Goal: Check status: Check status

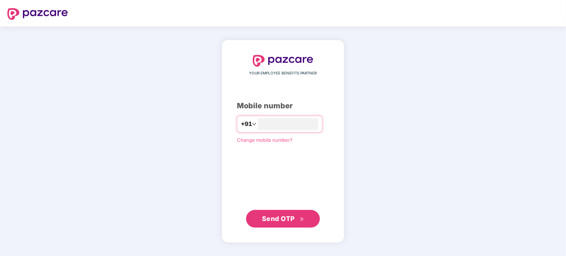
type input "**********"
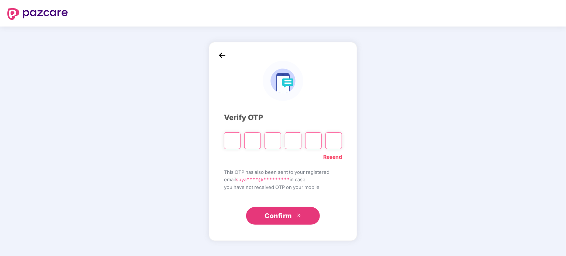
type input "*"
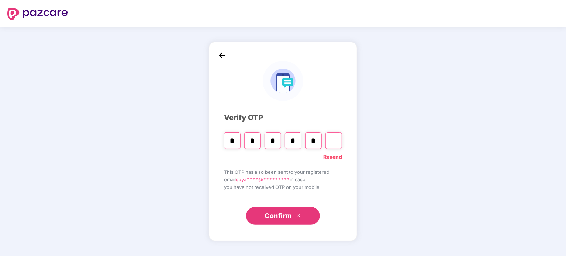
type input "*"
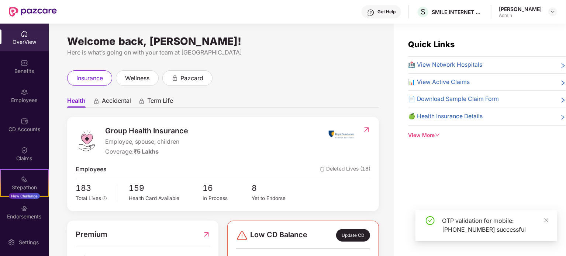
click at [35, 95] on div "Employees" at bounding box center [24, 96] width 49 height 28
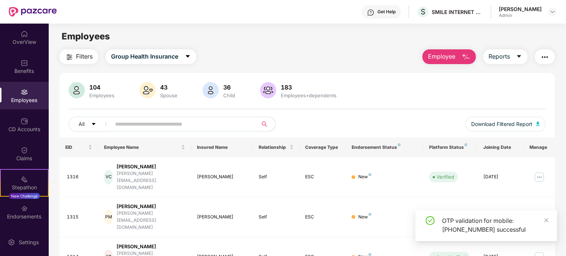
click at [170, 125] on input "text" at bounding box center [181, 124] width 132 height 11
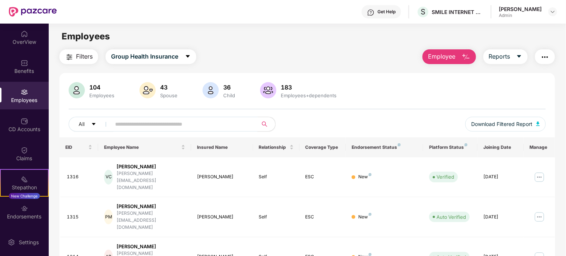
click at [192, 125] on input "text" at bounding box center [181, 124] width 132 height 11
click at [22, 157] on div "Claims" at bounding box center [24, 158] width 49 height 7
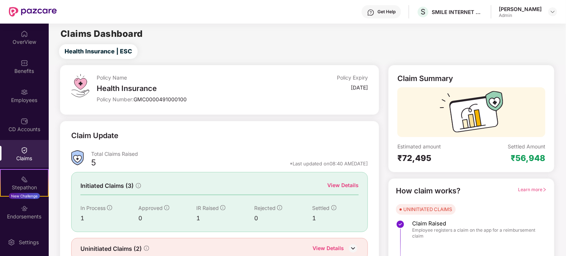
scroll to position [32, 0]
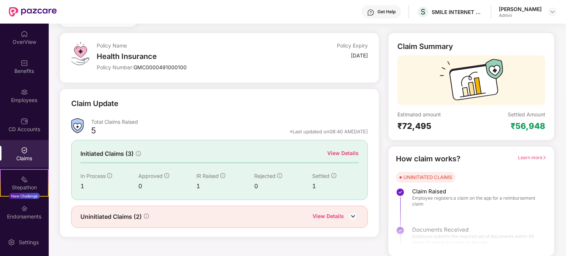
click at [321, 212] on div "View Details" at bounding box center [327, 217] width 31 height 10
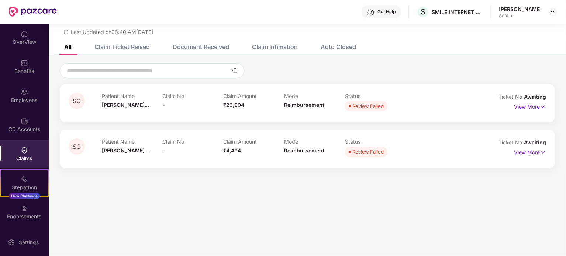
click at [524, 112] on div "View More" at bounding box center [530, 107] width 32 height 12
click at [526, 110] on p "View More" at bounding box center [530, 106] width 32 height 10
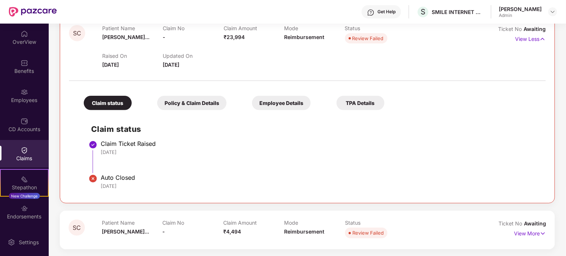
scroll to position [0, 0]
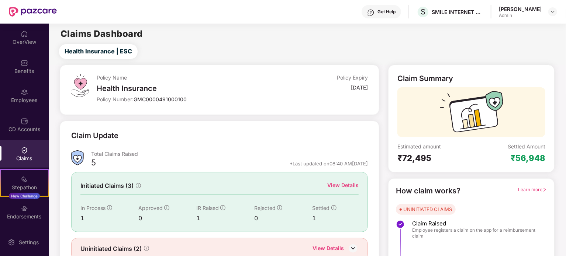
scroll to position [32, 0]
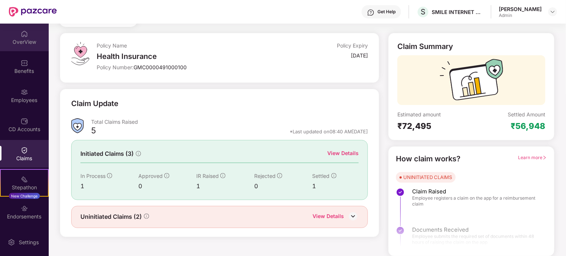
click at [27, 42] on div "OverView" at bounding box center [24, 41] width 49 height 7
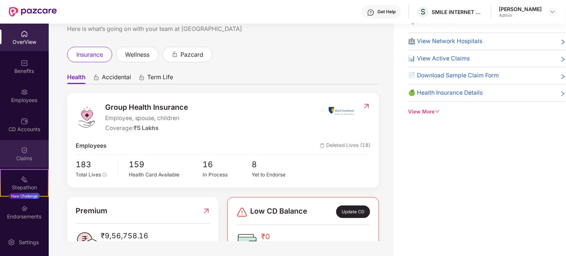
click at [21, 164] on div "Claims" at bounding box center [24, 154] width 49 height 28
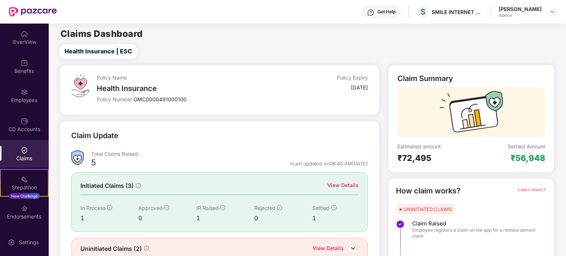
click at [351, 184] on div "View Details" at bounding box center [342, 185] width 31 height 8
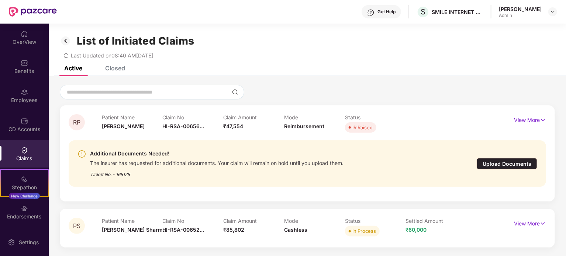
scroll to position [24, 0]
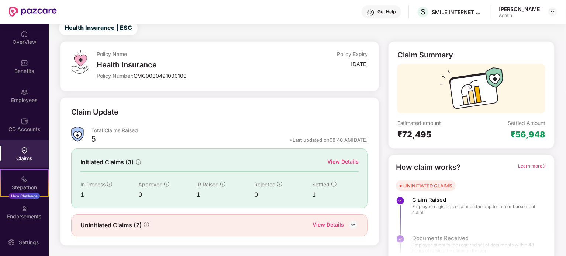
scroll to position [32, 0]
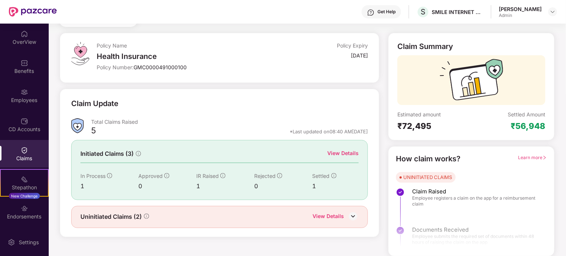
click at [344, 218] on div "View Details" at bounding box center [335, 217] width 46 height 10
click at [348, 212] on img at bounding box center [352, 216] width 11 height 11
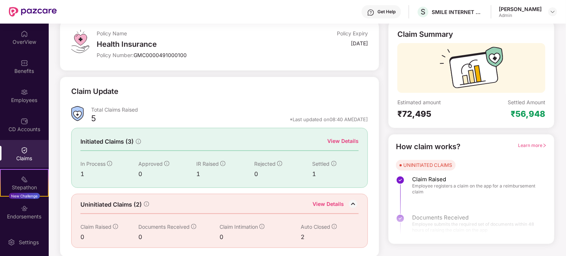
scroll to position [44, 0]
